Goal: Task Accomplishment & Management: Complete application form

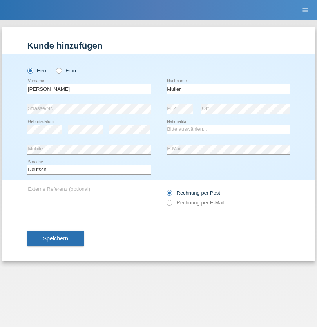
type input "[PERSON_NAME]"
select select "CL"
select select "C"
select select "23"
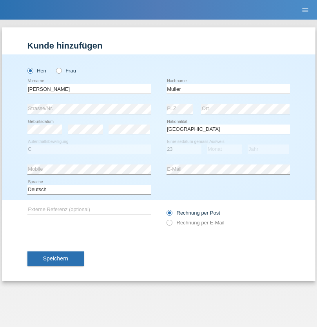
select select "10"
select select "1964"
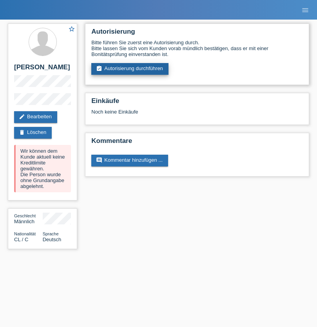
click at [130, 69] on link "assignment_turned_in Autorisierung durchführen" at bounding box center [129, 69] width 77 height 12
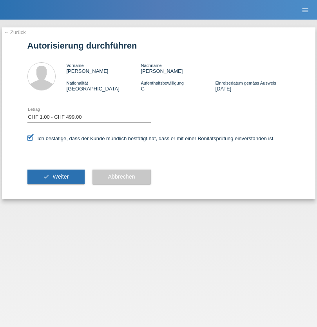
select select "1"
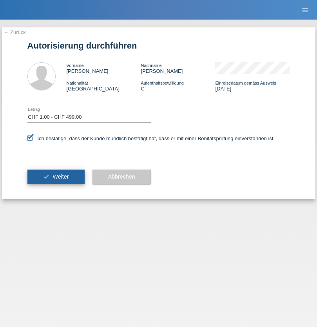
click at [56, 177] on span "Weiter" at bounding box center [61, 177] width 16 height 6
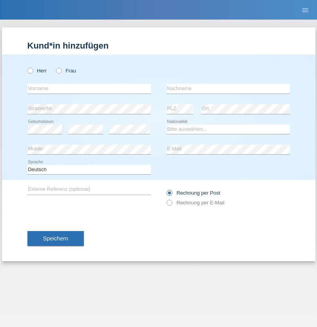
radio input "true"
click at [89, 89] on input "text" at bounding box center [89, 89] width 124 height 10
type input "Vesko"
click at [228, 89] on input "text" at bounding box center [229, 89] width 124 height 10
type input "[PERSON_NAME]"
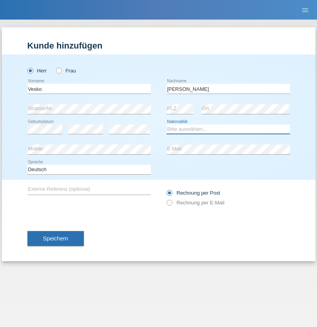
select select "BG"
select select "C"
select select "01"
select select "05"
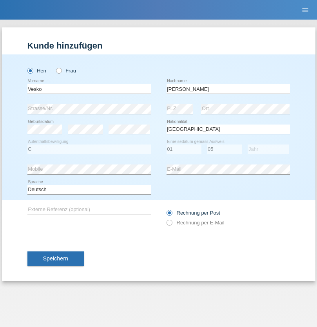
select select "2021"
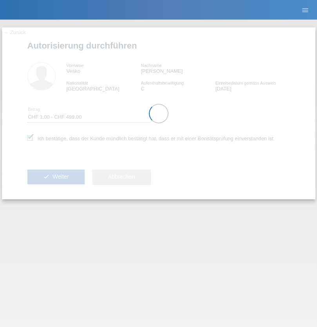
select select "1"
